Goal: Communication & Community: Answer question/provide support

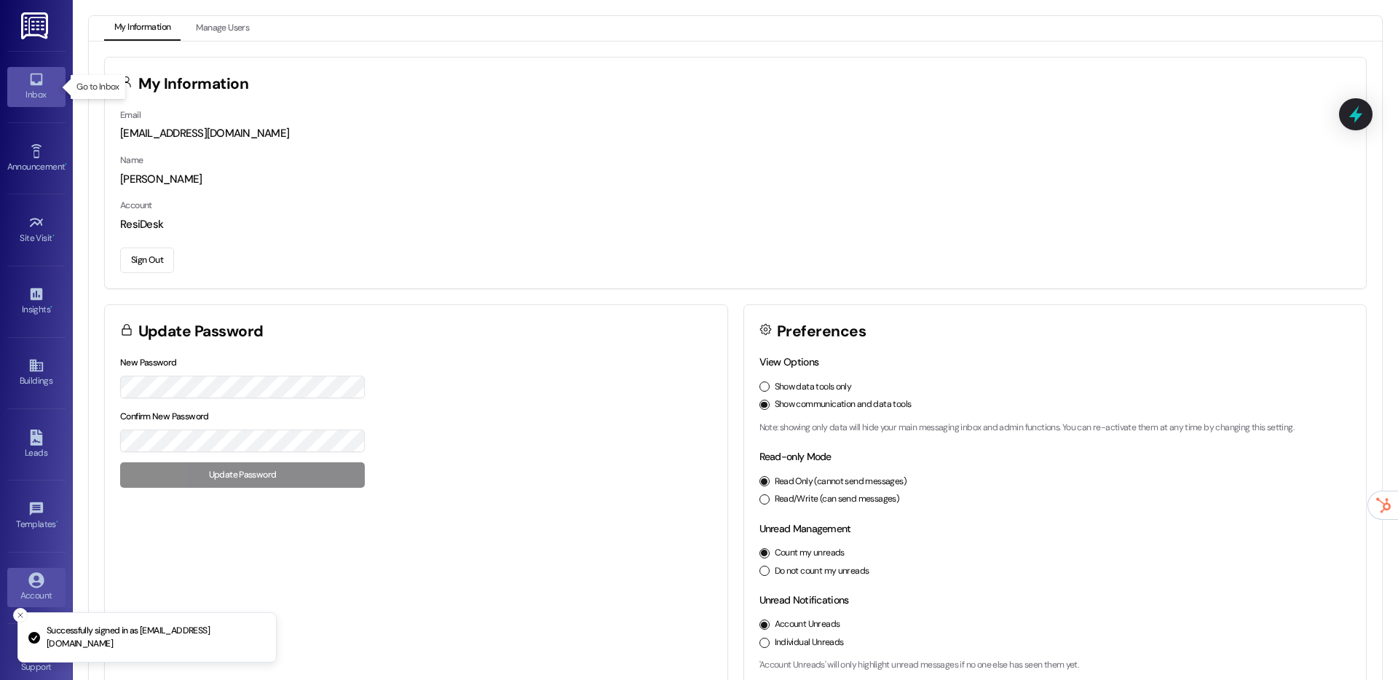
click at [45, 77] on link "Inbox" at bounding box center [36, 86] width 58 height 39
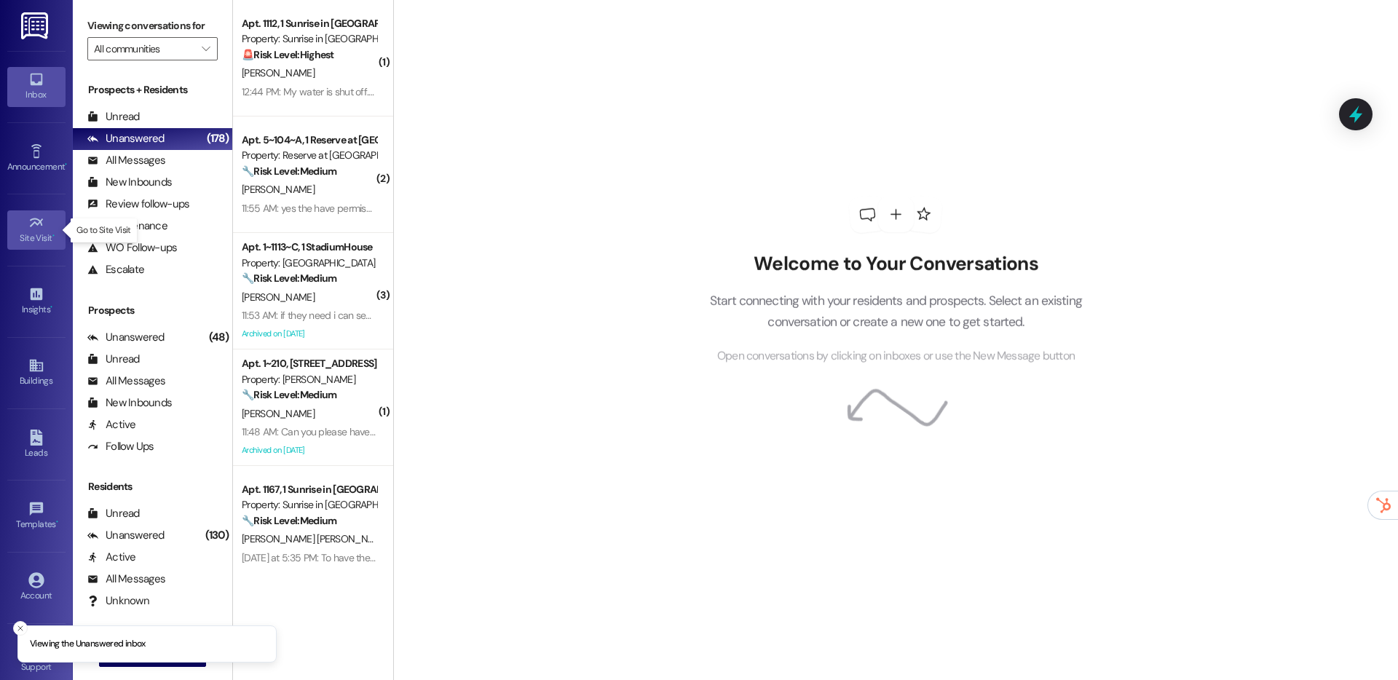
click at [36, 231] on div "Site Visit •" at bounding box center [36, 238] width 73 height 15
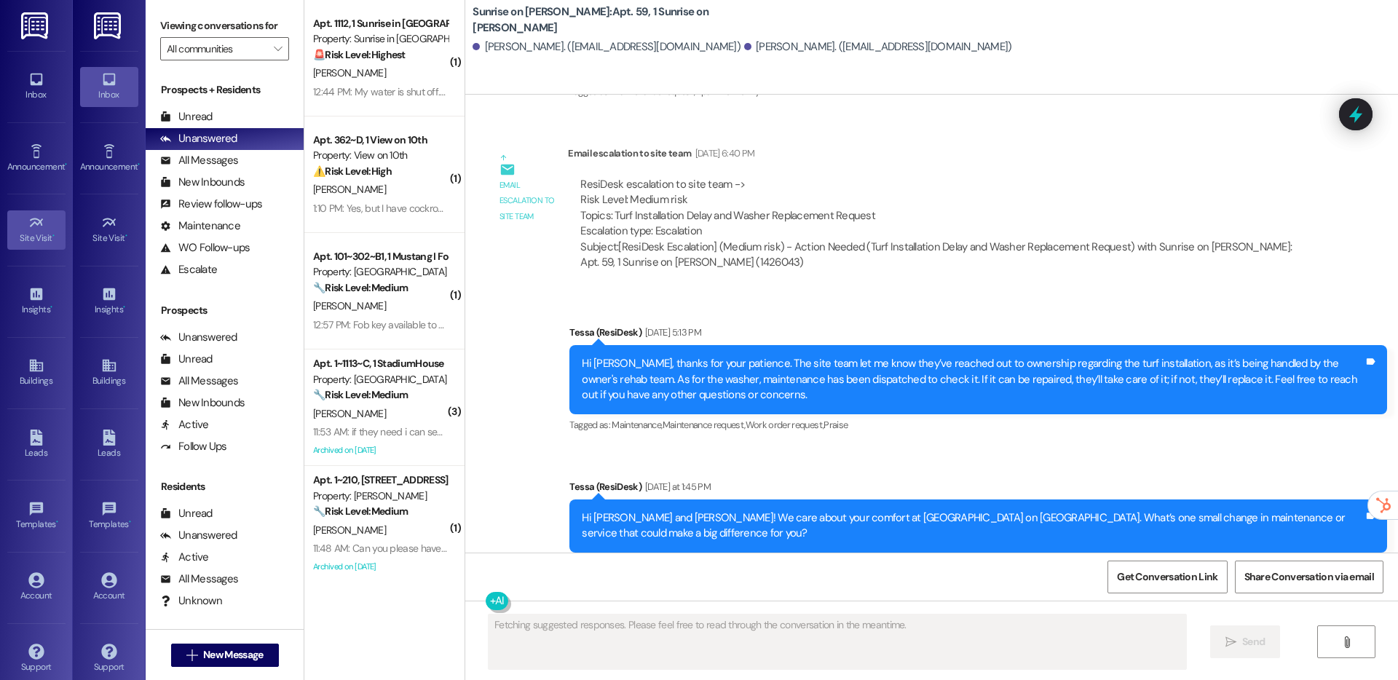
scroll to position [1100, 0]
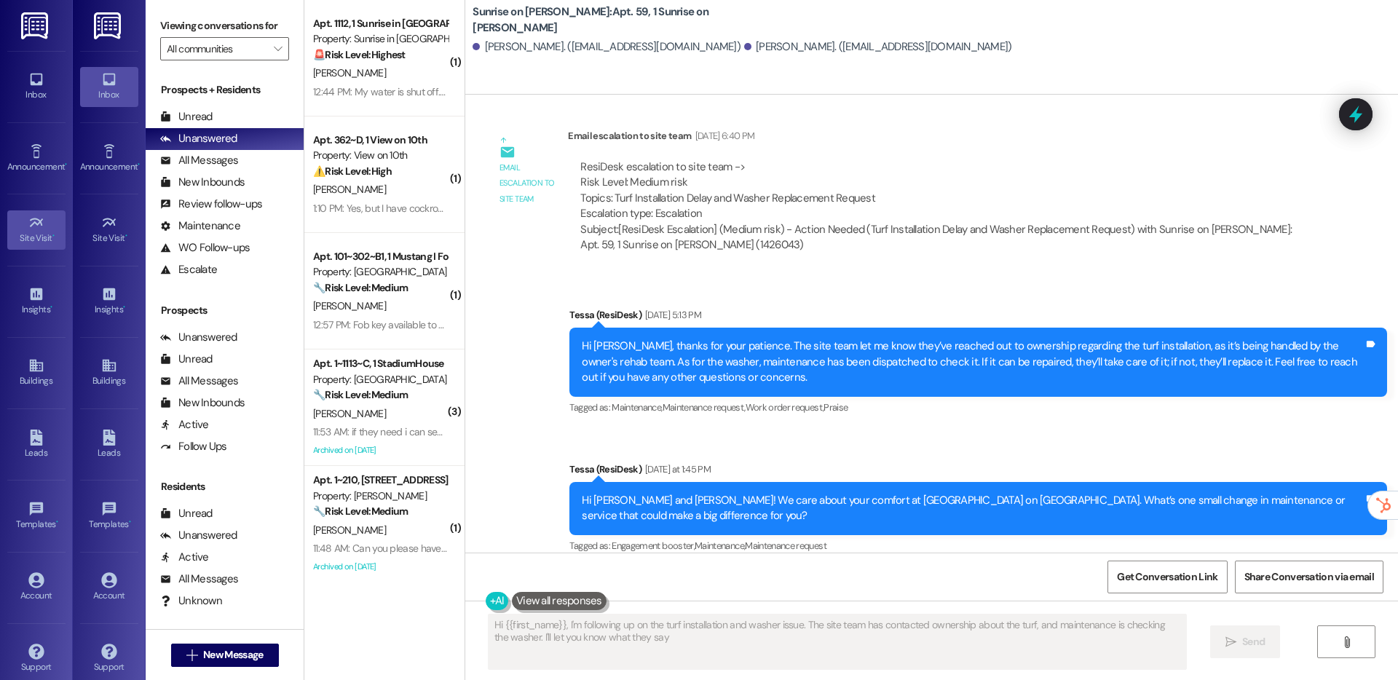
type textarea "Hi {{first_name}}, I'm following up on the turf installation and washer issue. …"
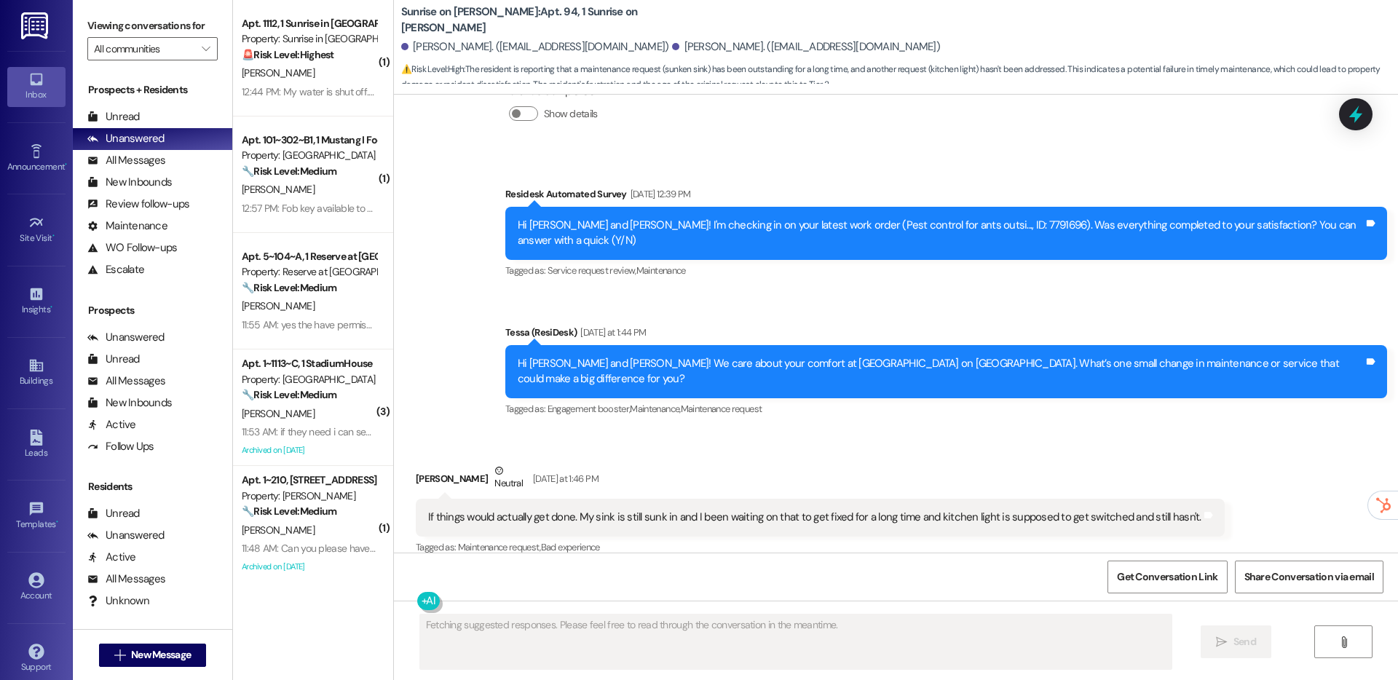
scroll to position [787, 0]
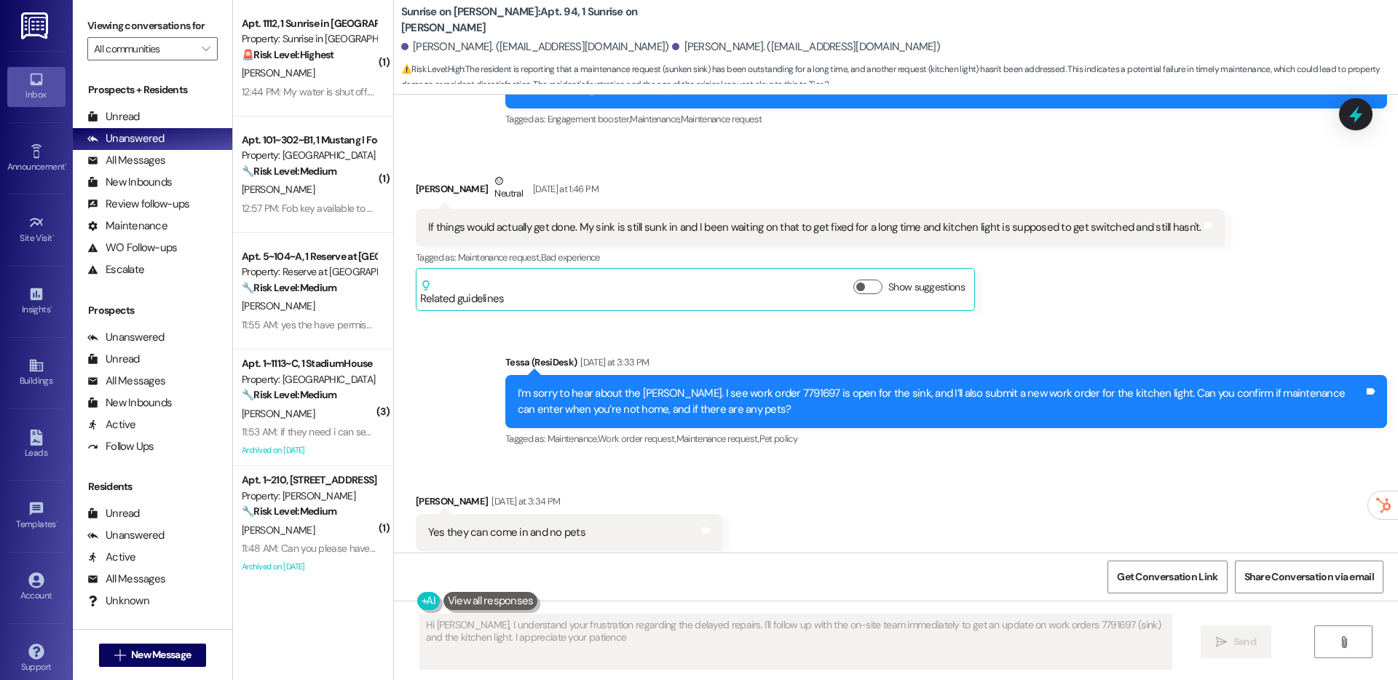
type textarea "Hi Nayeli, I understand your frustration regarding the delayed repairs. I'll fo…"
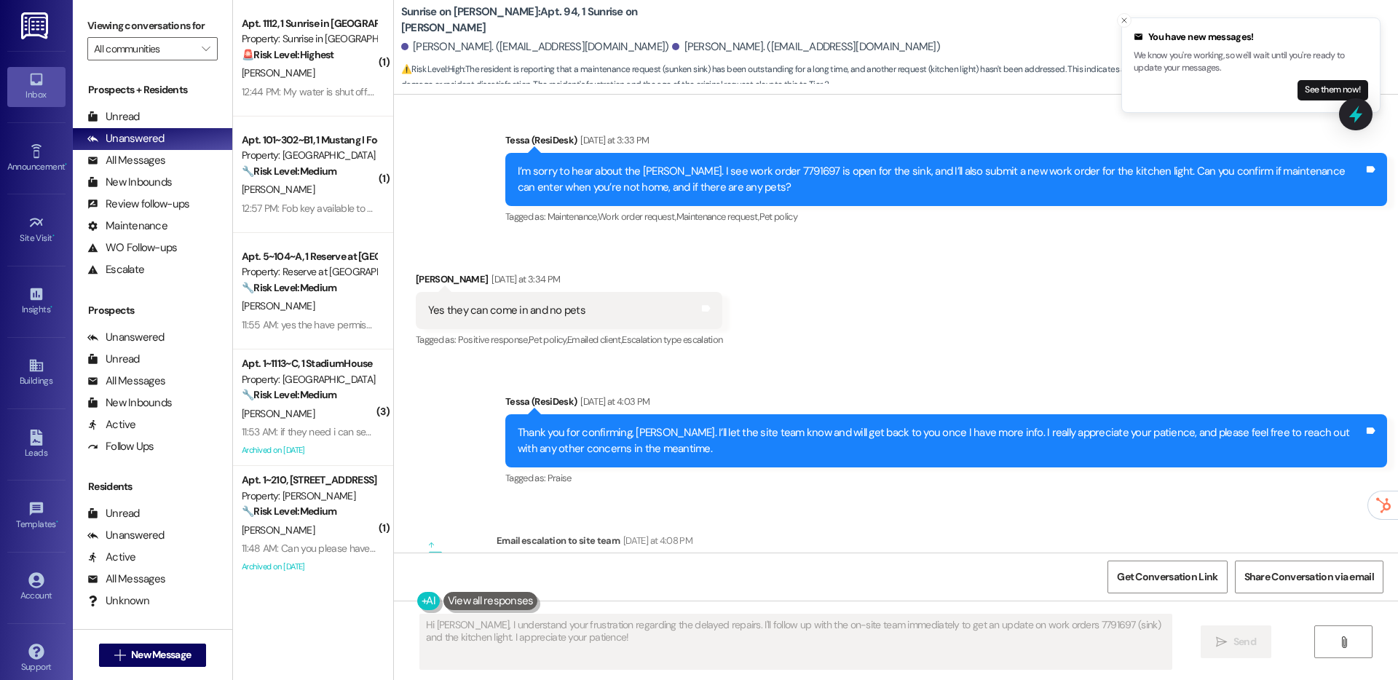
scroll to position [1105, 0]
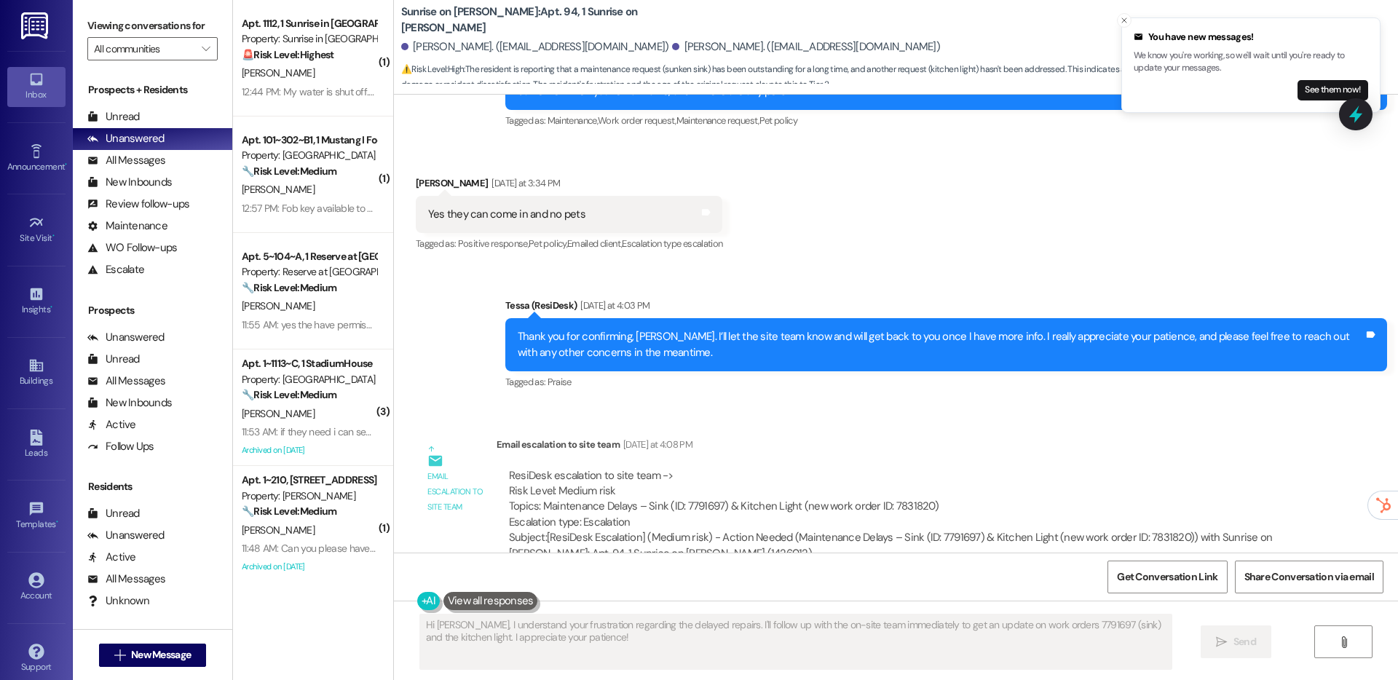
click at [51, 86] on link "Inbox" at bounding box center [36, 86] width 58 height 39
click at [42, 214] on link "Site Visit •" at bounding box center [36, 229] width 58 height 39
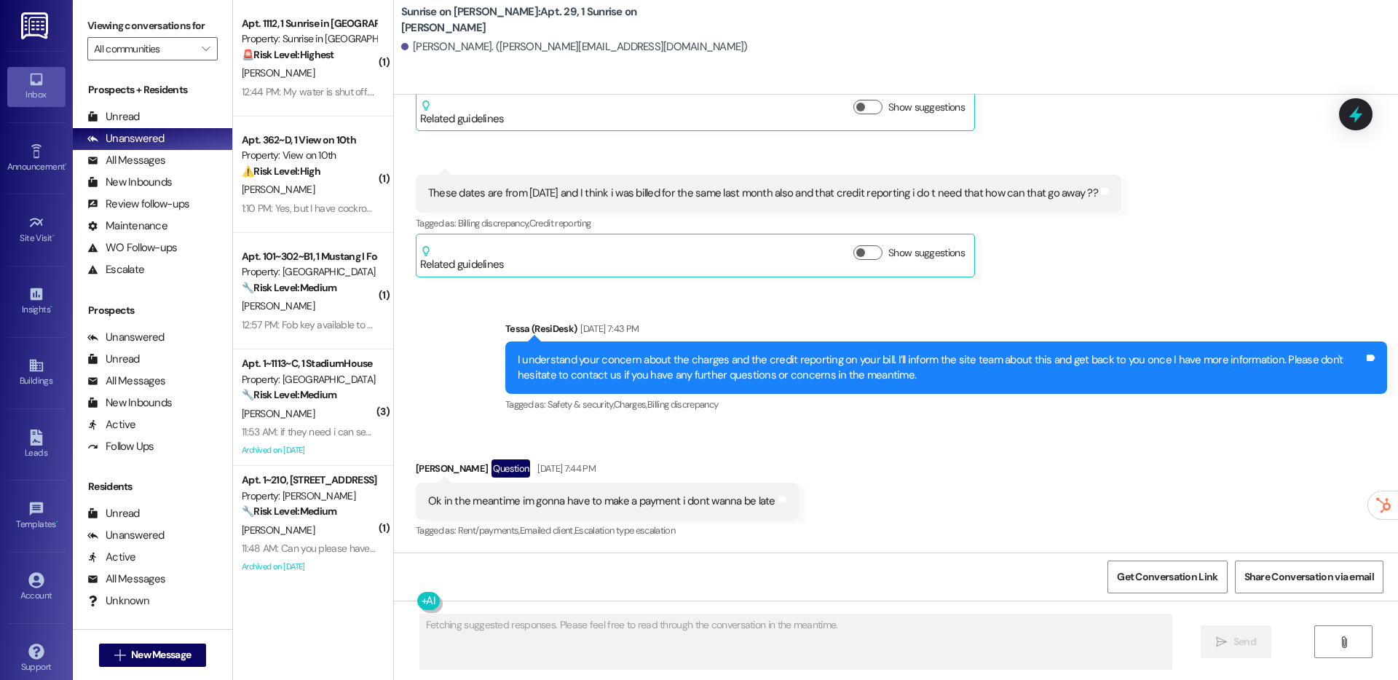
scroll to position [2892, 0]
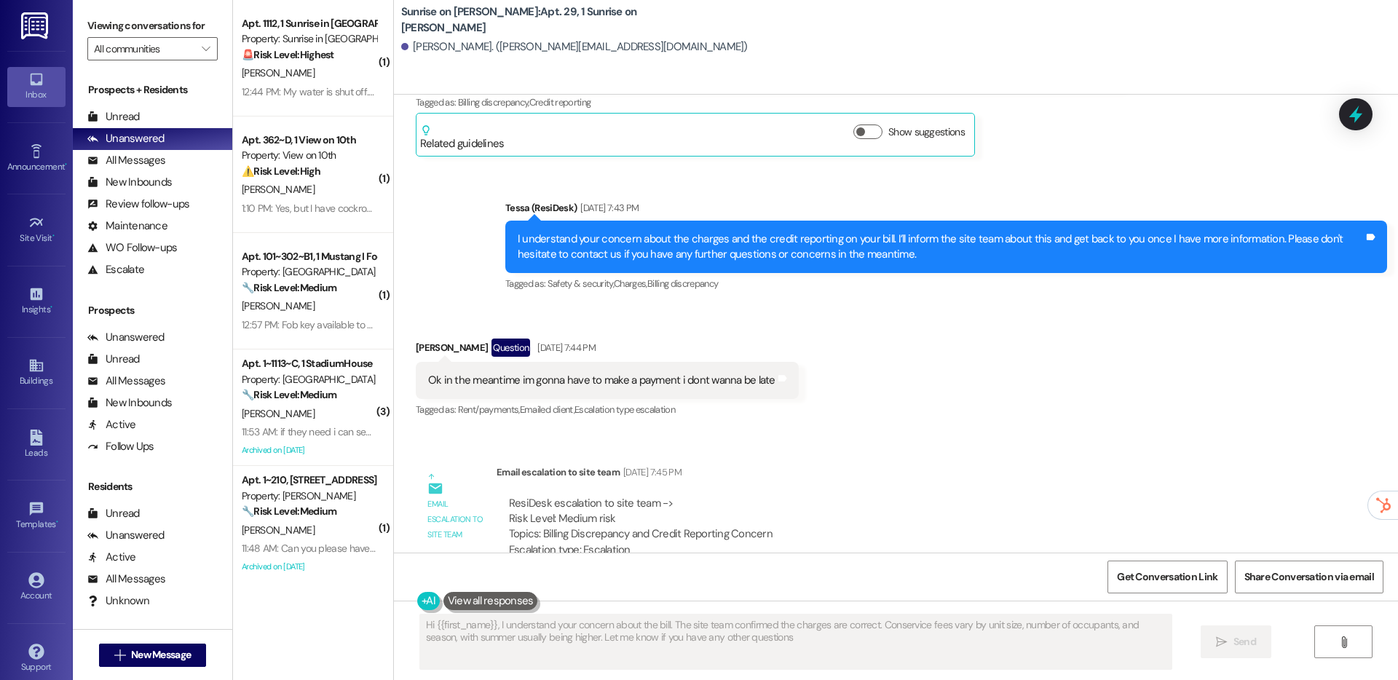
type textarea "Hi {{first_name}}, I understand your concern about the bill. The site team conf…"
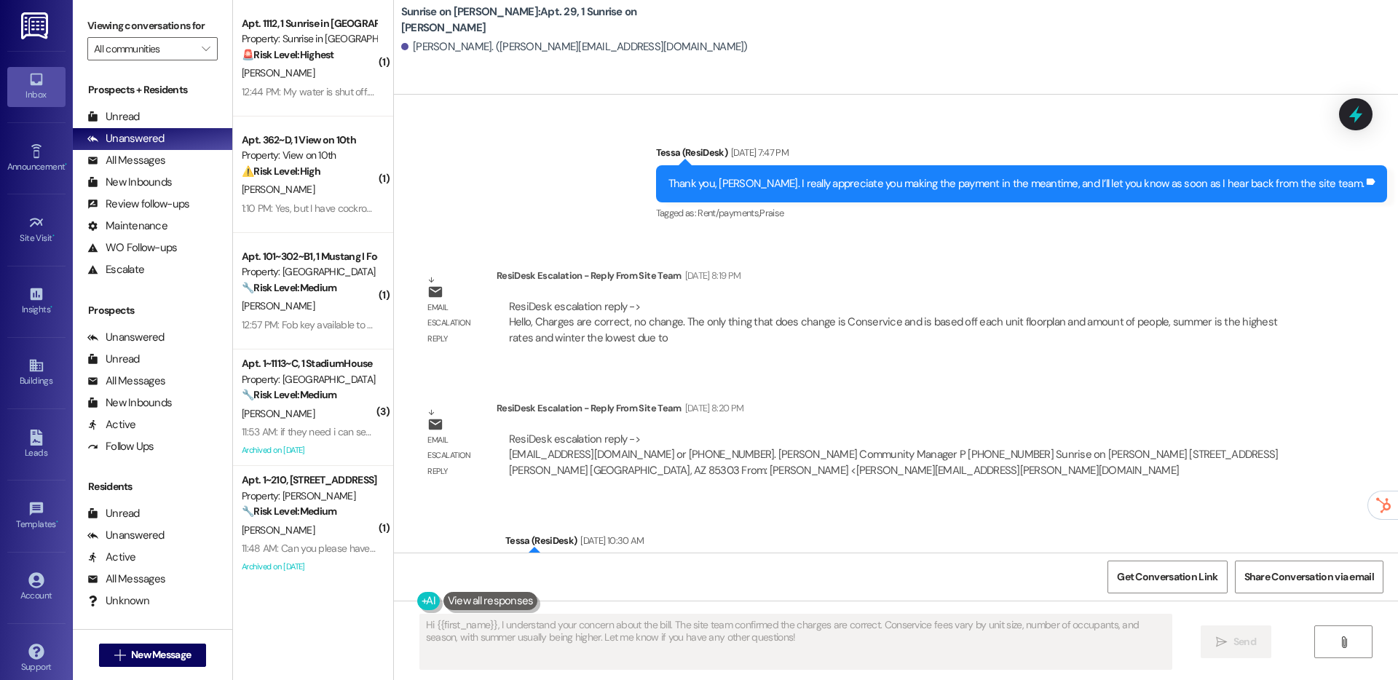
scroll to position [3382, 0]
